Goal: Task Accomplishment & Management: Complete application form

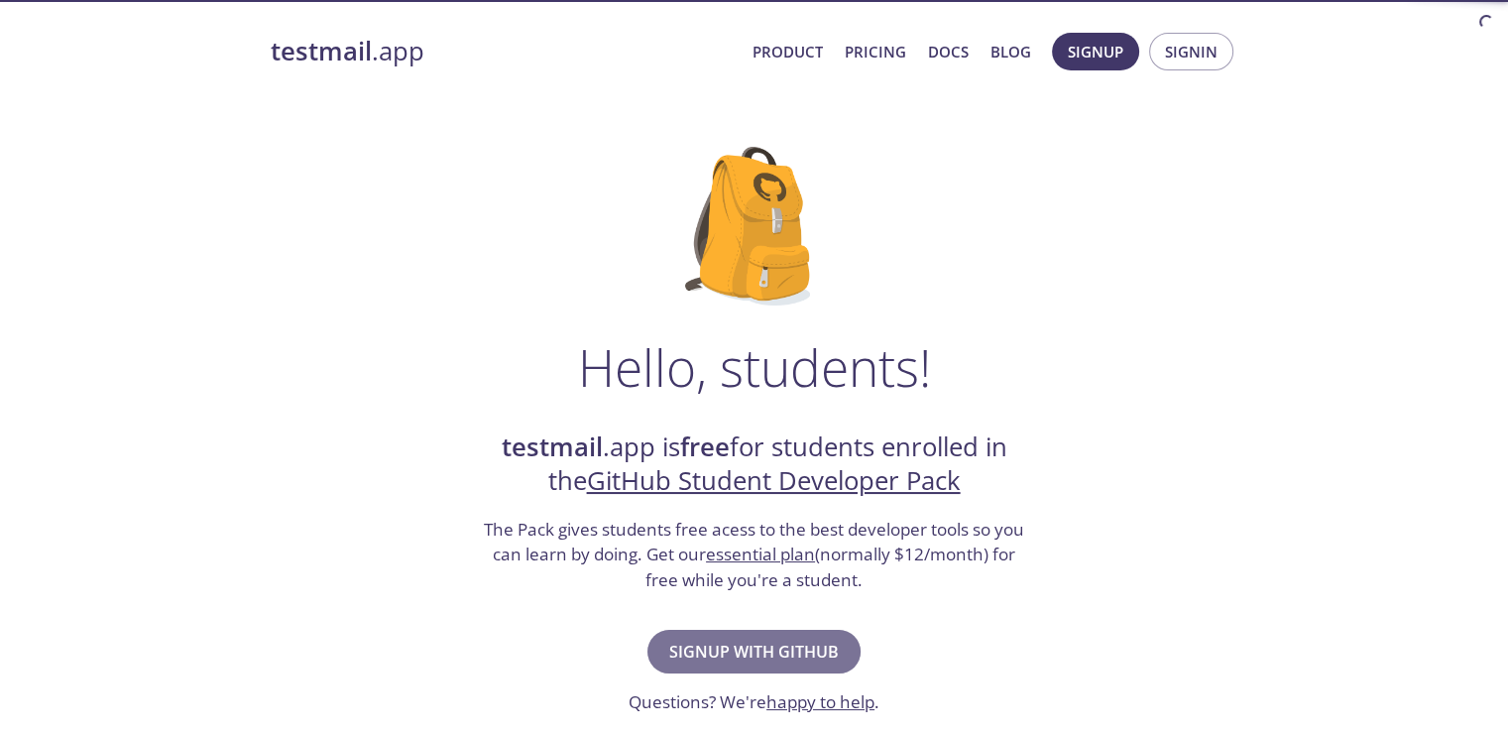
click at [755, 661] on span "Signup with GitHub" at bounding box center [754, 652] width 170 height 28
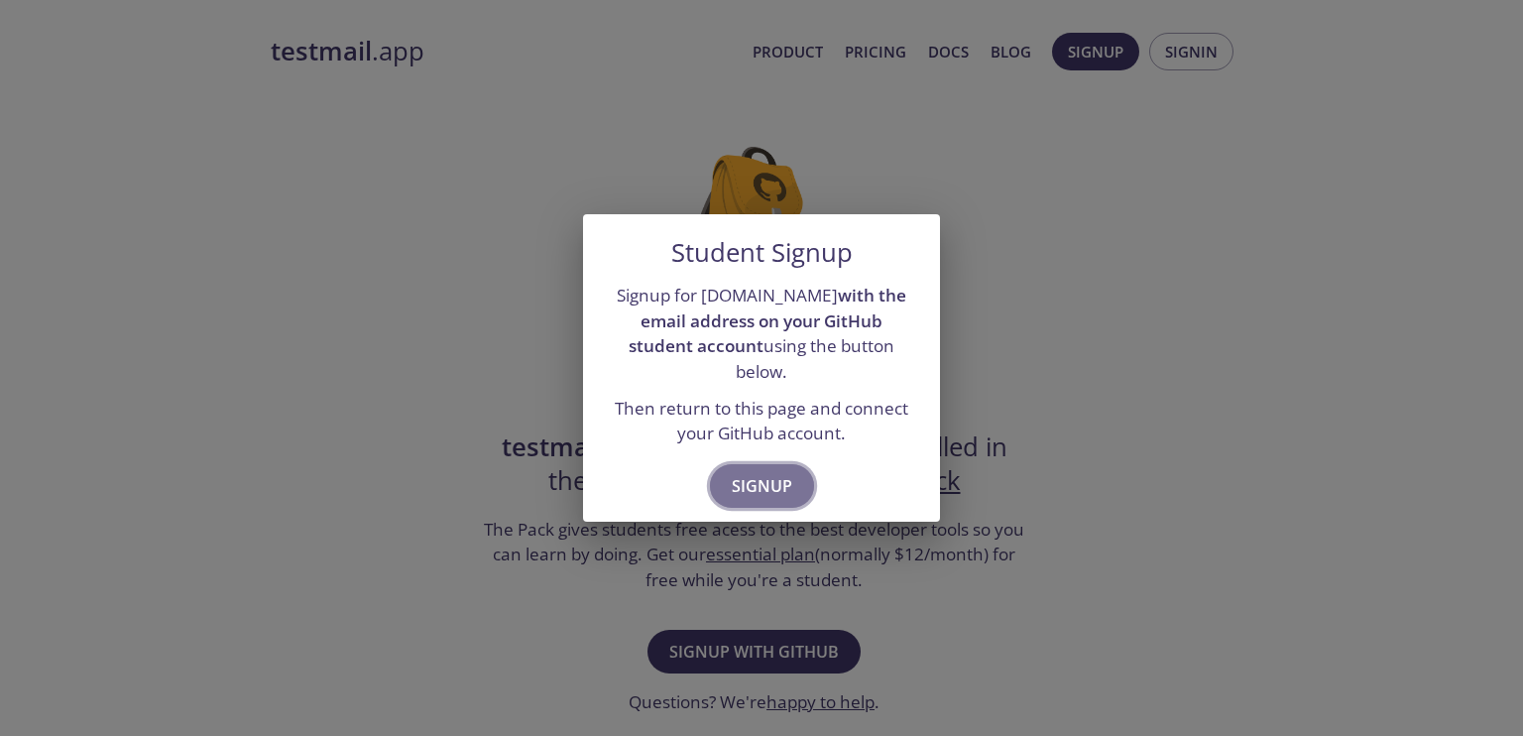
click at [760, 472] on span "Signup" at bounding box center [762, 486] width 60 height 28
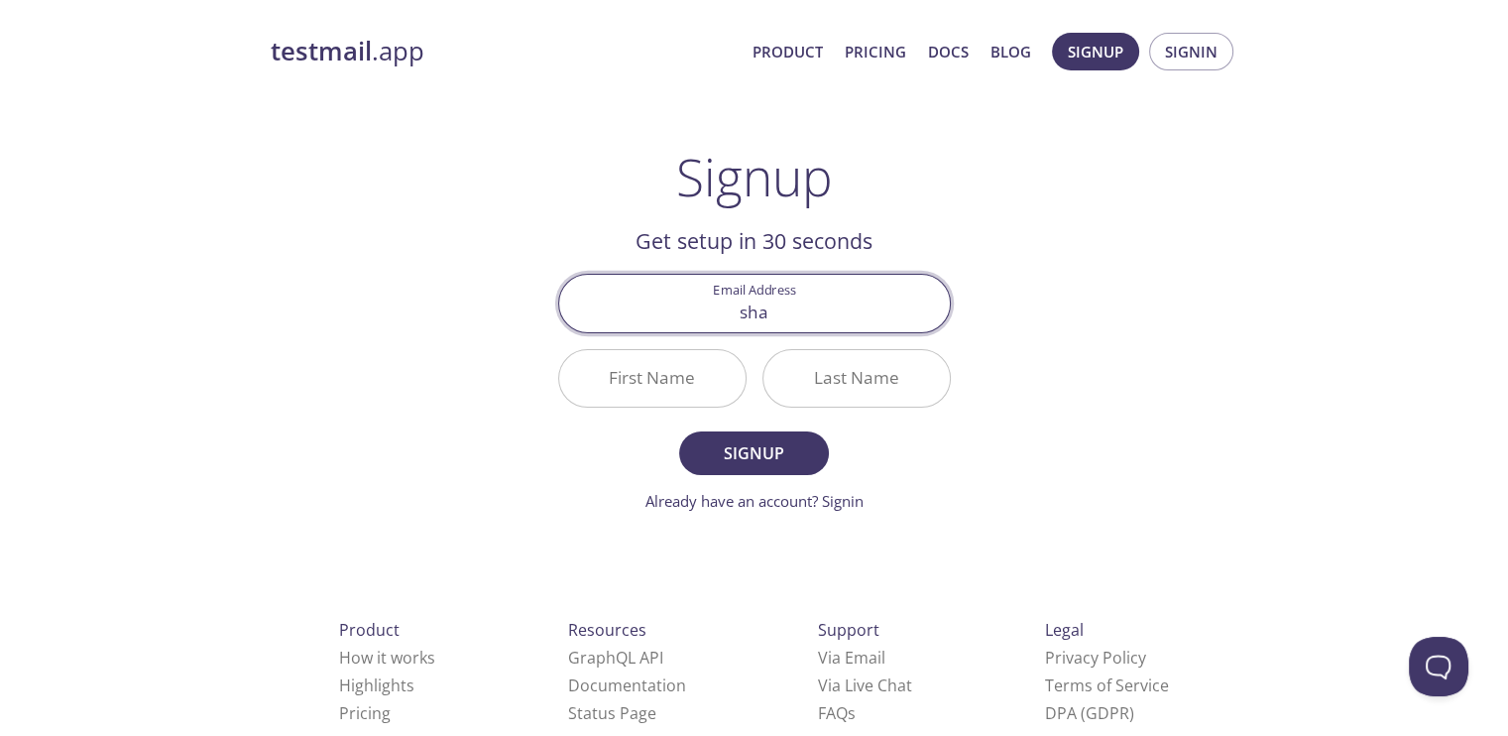
type input "[EMAIL_ADDRESS][DOMAIN_NAME]"
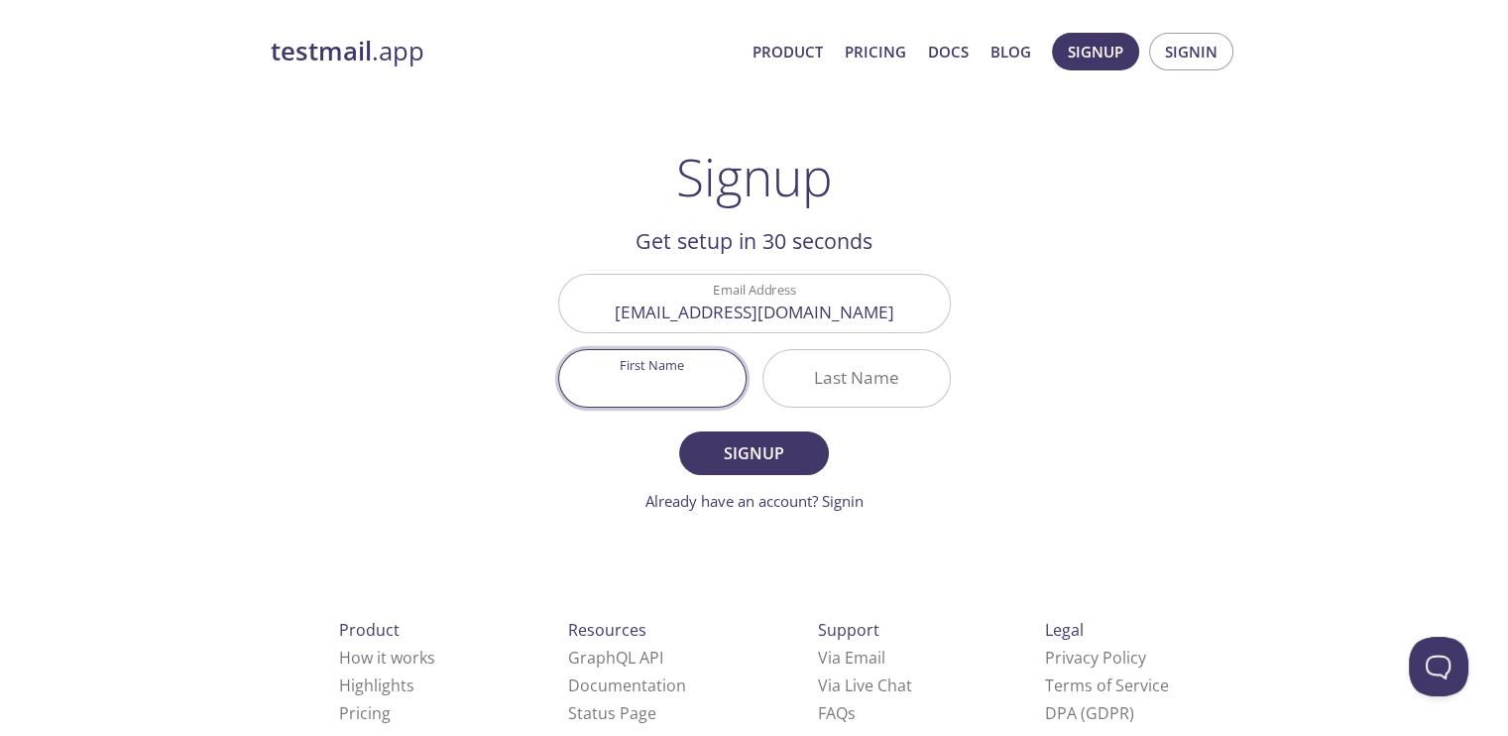
click at [647, 383] on input "First Name" at bounding box center [652, 378] width 186 height 57
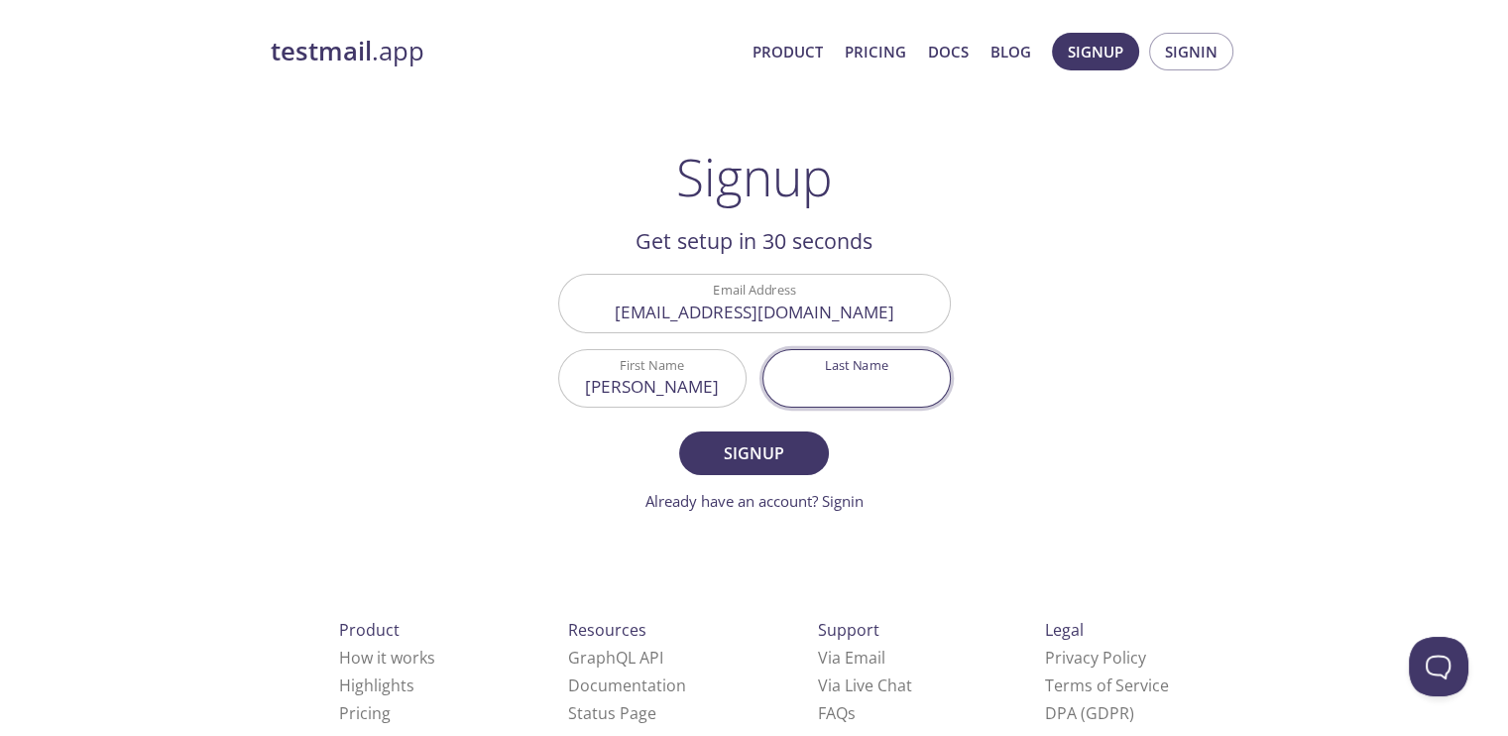
click at [813, 386] on input "Last Name" at bounding box center [857, 378] width 186 height 57
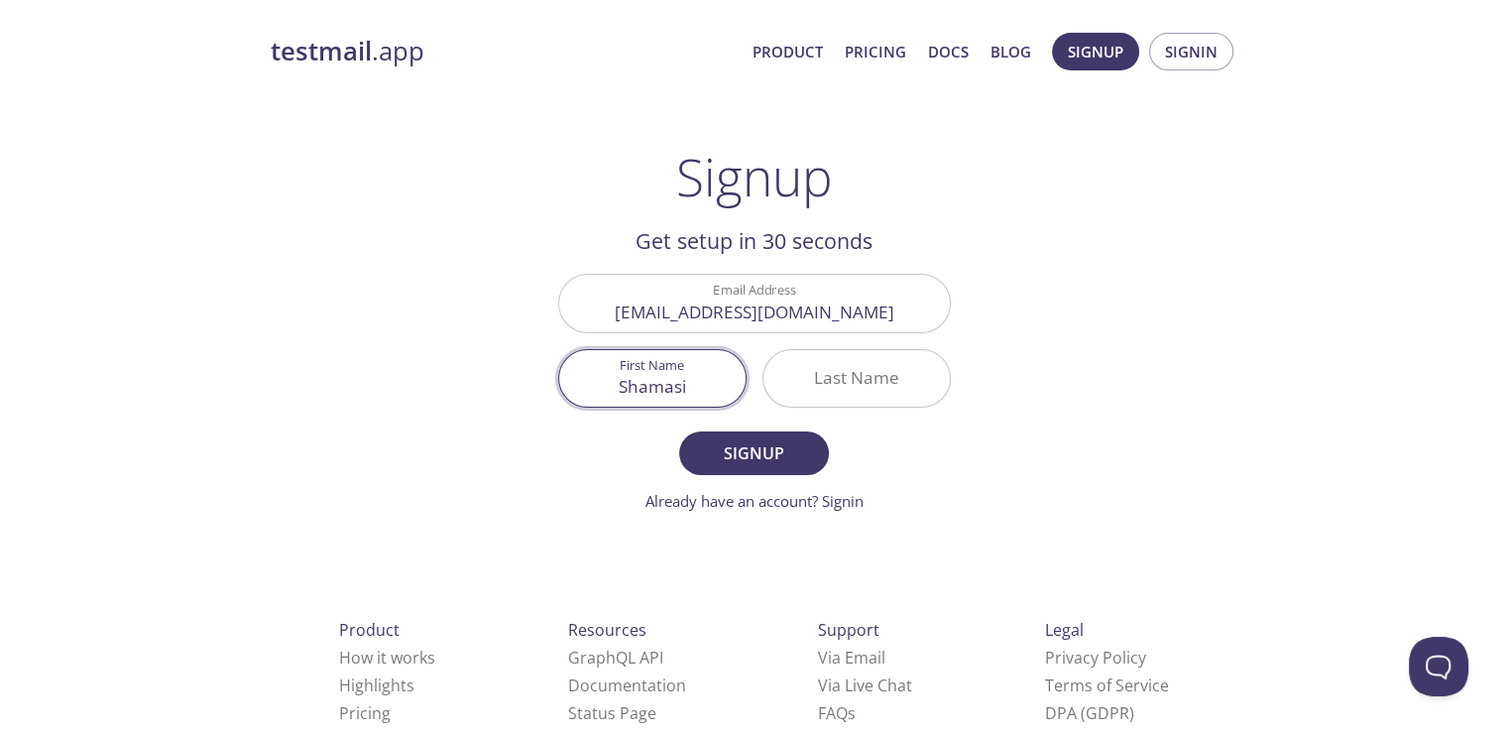
type input "[PERSON_NAME]"
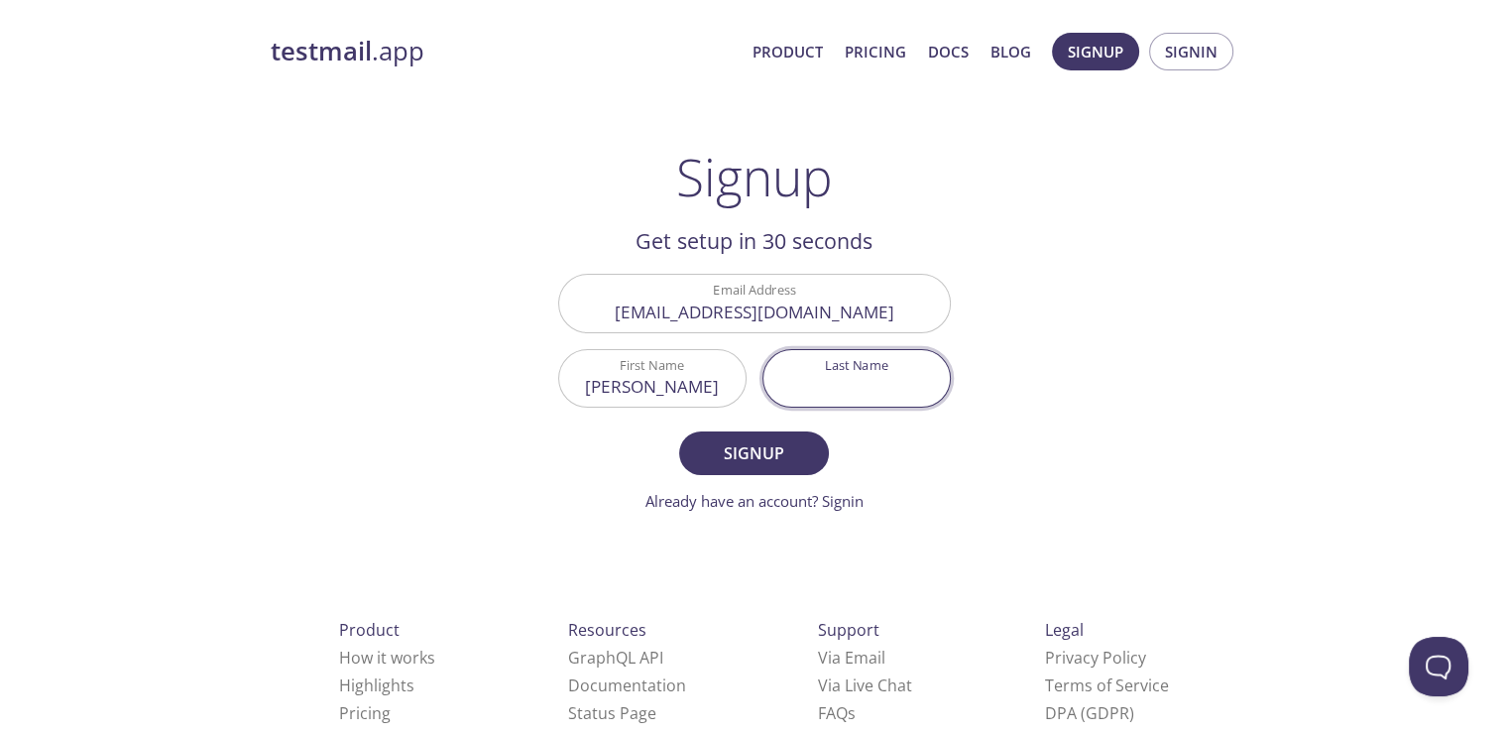
click at [811, 390] on input "Last Name" at bounding box center [857, 378] width 186 height 57
type input "Zia"
click at [762, 440] on span "Signup" at bounding box center [753, 453] width 105 height 28
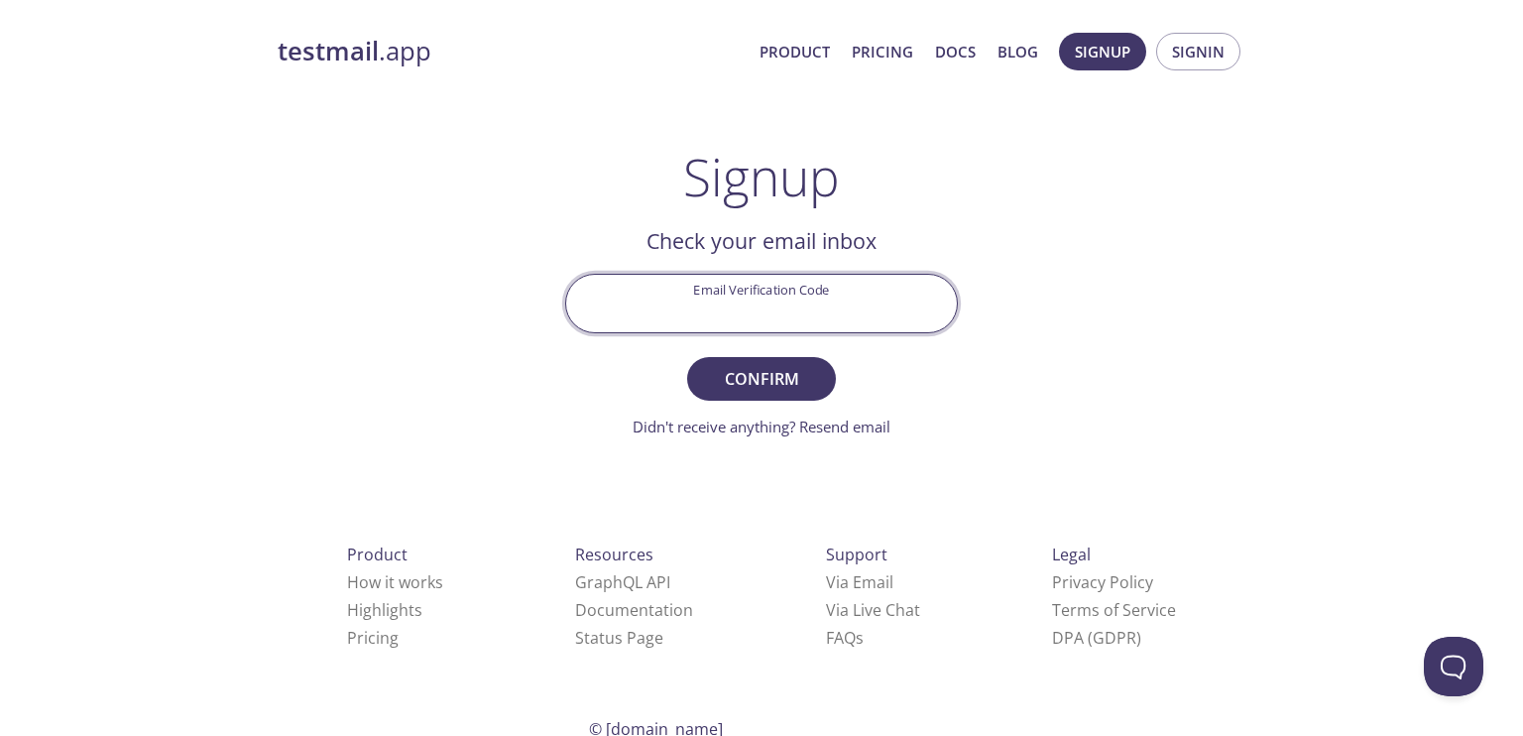
click at [801, 300] on input "Email Verification Code" at bounding box center [761, 303] width 391 height 57
click at [801, 300] on input "4J" at bounding box center [761, 303] width 391 height 57
type input "4JSPKP4"
click at [784, 392] on span "Confirm" at bounding box center [761, 379] width 105 height 28
